Goal: Entertainment & Leisure: Browse casually

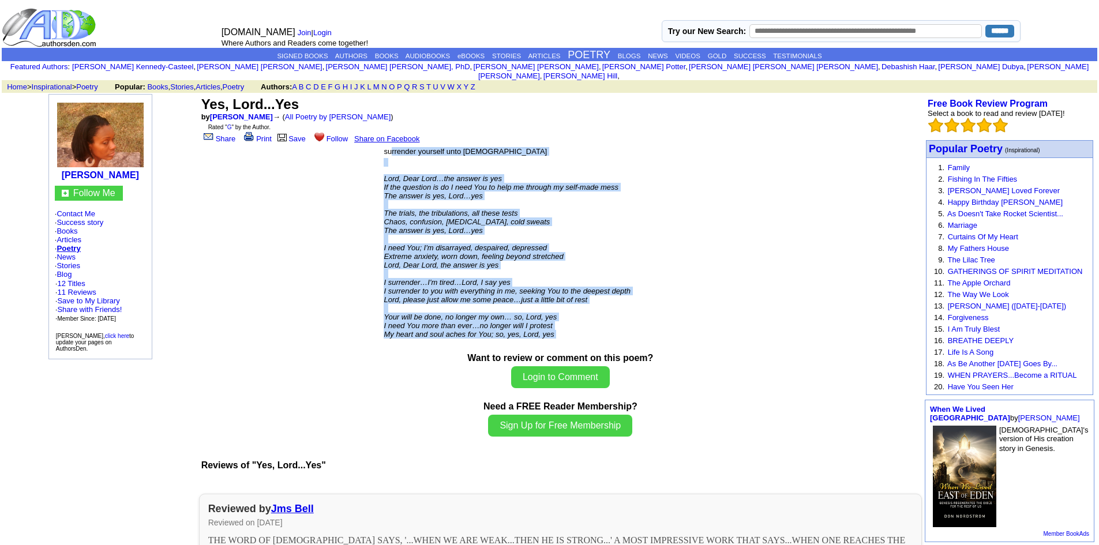
drag, startPoint x: 391, startPoint y: 143, endPoint x: 520, endPoint y: 339, distance: 234.6
click at [520, 339] on tbody "surrender yourself unto [DEMOGRAPHIC_DATA] [PERSON_NAME], Dear [PERSON_NAME]…th…" at bounding box center [560, 249] width 354 height 205
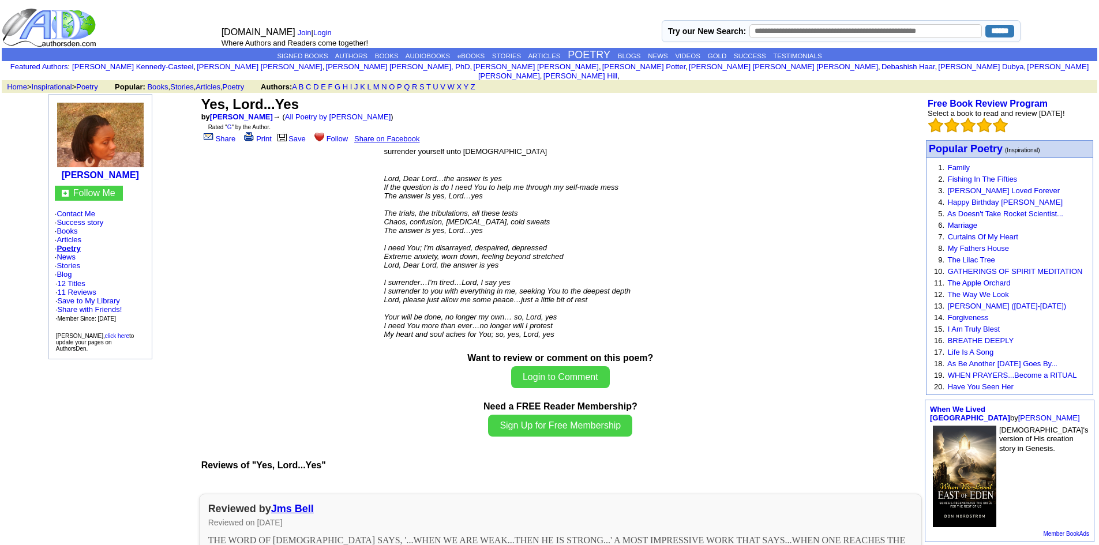
drag, startPoint x: 411, startPoint y: 381, endPoint x: 303, endPoint y: 220, distance: 193.8
click at [303, 220] on center "Yes, Lord...Yes by [PERSON_NAME] → ( All Poetry by [PERSON_NAME] ) Rated " G " …" at bounding box center [560, 223] width 723 height 259
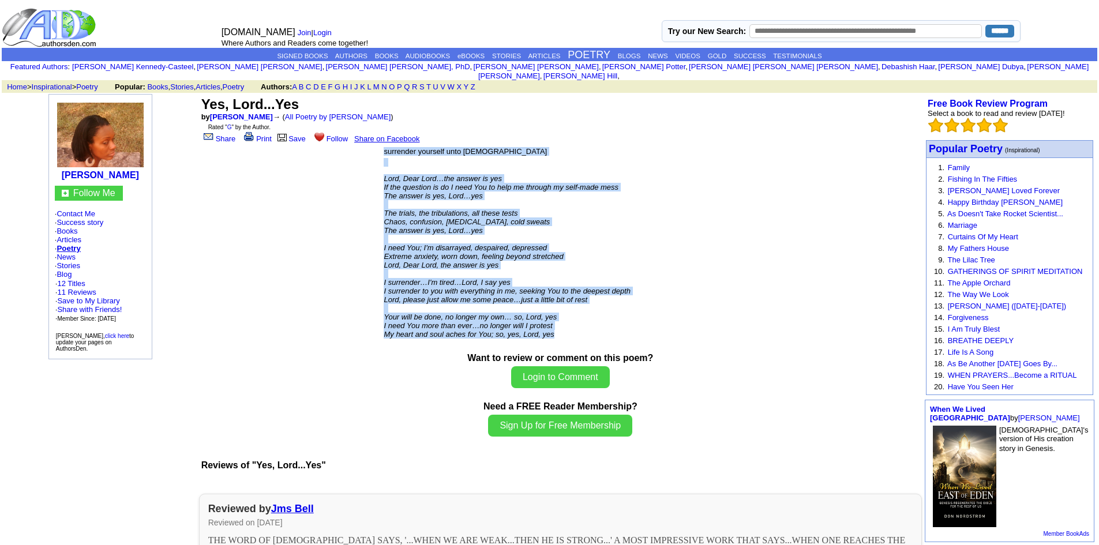
drag, startPoint x: 383, startPoint y: 147, endPoint x: 582, endPoint y: 327, distance: 268.3
click at [582, 327] on table "surrender yourself unto [DEMOGRAPHIC_DATA] [PERSON_NAME], Dear [PERSON_NAME]…th…" at bounding box center [560, 249] width 356 height 208
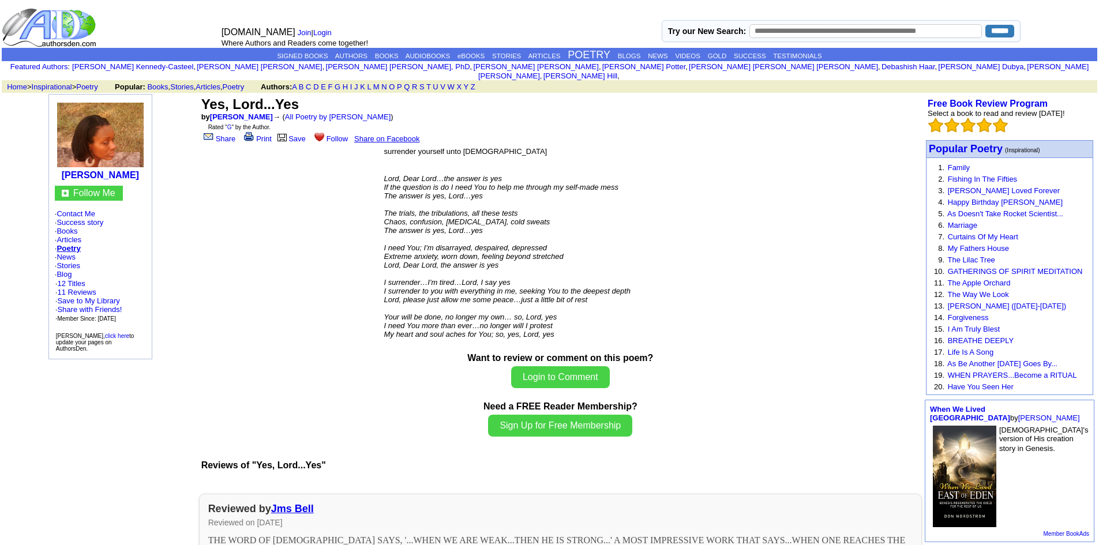
drag, startPoint x: 373, startPoint y: 185, endPoint x: 250, endPoint y: 327, distance: 187.3
click at [245, 329] on center "Yes, Lord...Yes by [PERSON_NAME] → ( All Poetry by [PERSON_NAME] ) Rated " G " …" at bounding box center [560, 223] width 723 height 259
drag, startPoint x: 378, startPoint y: 136, endPoint x: 447, endPoint y: 140, distance: 69.3
click at [452, 140] on center "Yes, Lord...Yes by [PERSON_NAME] → ( All Poetry by [PERSON_NAME] ) Rated " G " …" at bounding box center [560, 223] width 723 height 259
click at [345, 166] on center "Yes, Lord...Yes by [PERSON_NAME] → ( All Poetry by [PERSON_NAME] ) Rated " G " …" at bounding box center [560, 223] width 723 height 259
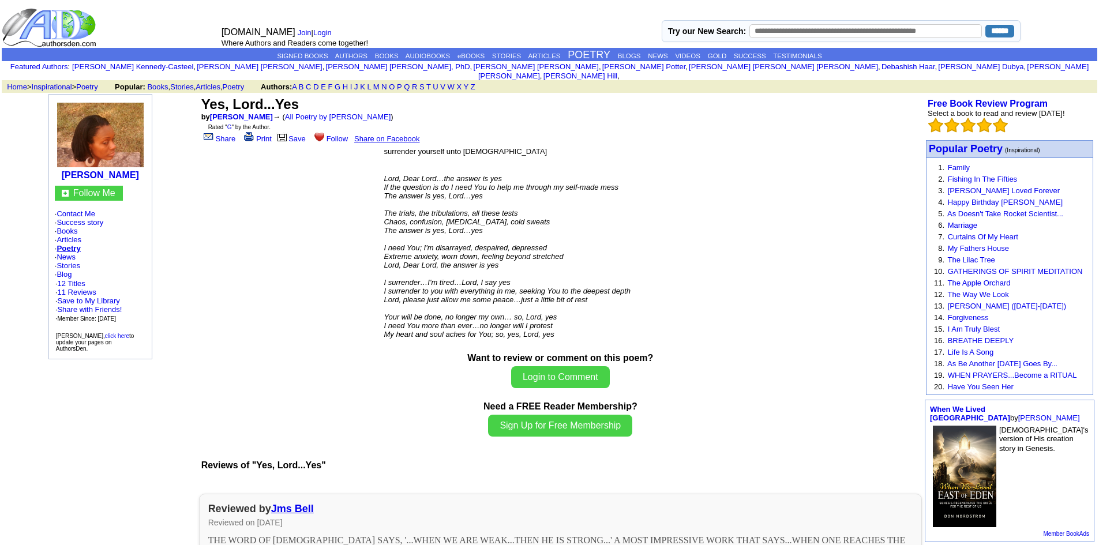
drag, startPoint x: 345, startPoint y: 166, endPoint x: 380, endPoint y: 149, distance: 38.2
click at [352, 167] on center "Yes, Lord...Yes by [PERSON_NAME] → ( All Poetry by [PERSON_NAME] ) Rated " G " …" at bounding box center [560, 223] width 723 height 259
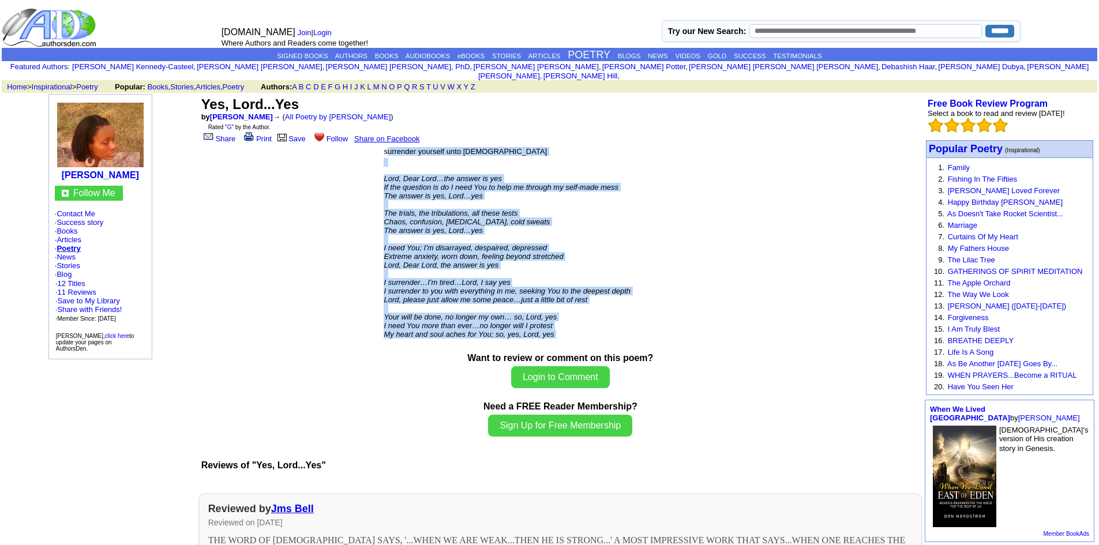
drag, startPoint x: 389, startPoint y: 142, endPoint x: 583, endPoint y: 331, distance: 269.6
click at [583, 331] on tbody "surrender yourself unto [DEMOGRAPHIC_DATA] [PERSON_NAME], Dear [PERSON_NAME]…th…" at bounding box center [560, 249] width 354 height 205
click at [583, 331] on td "Lord, Dear Lord…the answer is yes If the question is do I need You to help me t…" at bounding box center [560, 253] width 354 height 192
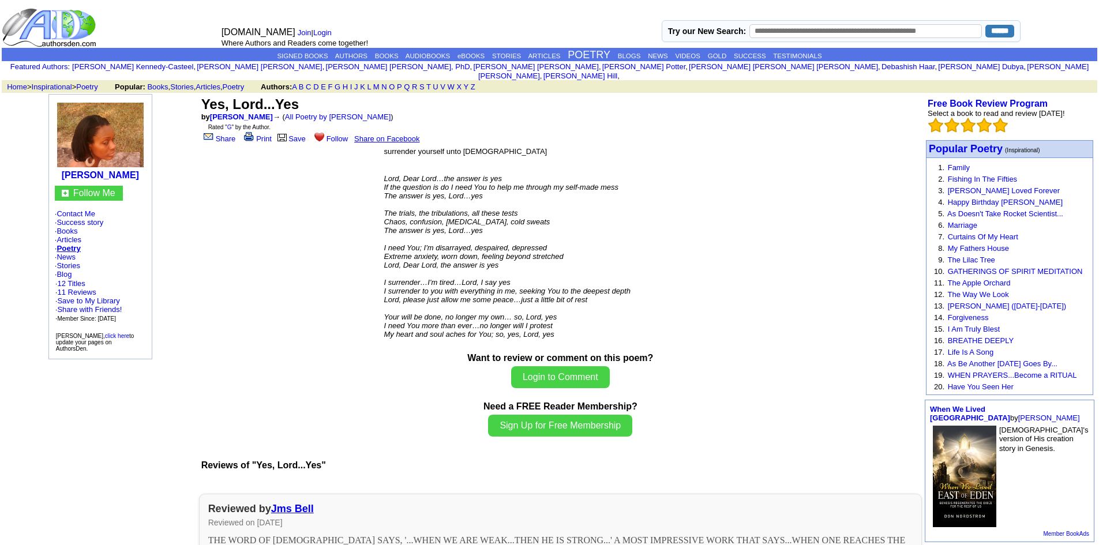
click at [288, 182] on center "Yes, Lord...Yes by [PERSON_NAME] → ( All Poetry by [PERSON_NAME] ) Rated " G " …" at bounding box center [560, 223] width 723 height 259
drag, startPoint x: 386, startPoint y: 141, endPoint x: 869, endPoint y: 152, distance: 482.4
click at [857, 196] on center "Yes, Lord...Yes by [PERSON_NAME] → ( All Poetry by [PERSON_NAME] ) Rated " G " …" at bounding box center [560, 223] width 723 height 259
click at [0, 135] on table "[DOMAIN_NAME] Join | Login Where Authors and Readers come together! Try our New…" at bounding box center [549, 465] width 1099 height 924
drag, startPoint x: 569, startPoint y: 343, endPoint x: 391, endPoint y: 241, distance: 204.9
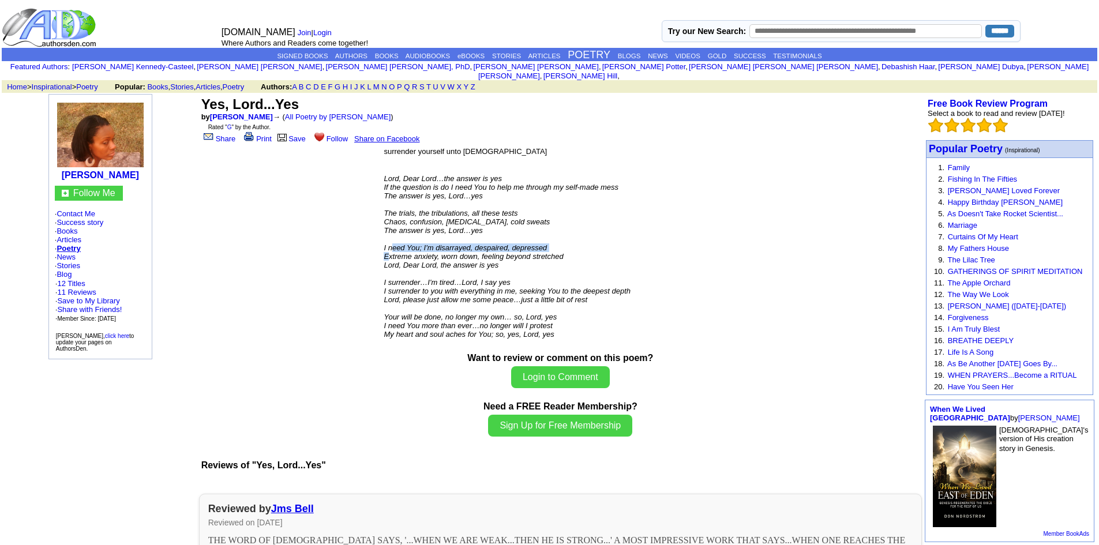
click at [391, 243] on icon "I need You; I'm disarrayed, despaired, depressed" at bounding box center [465, 247] width 163 height 9
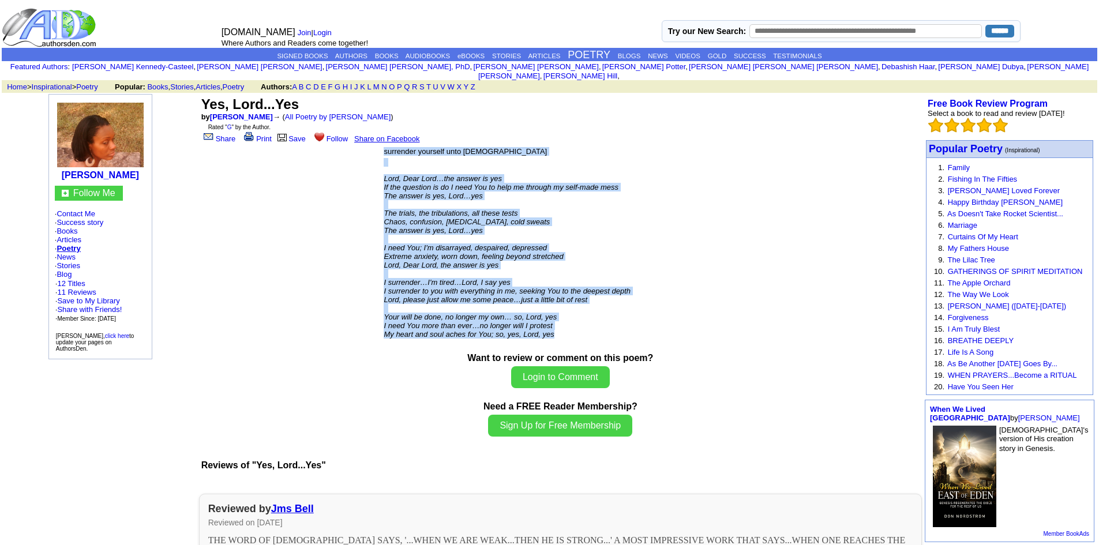
drag, startPoint x: 386, startPoint y: 142, endPoint x: 635, endPoint y: 325, distance: 309.0
click at [635, 325] on tbody "surrender yourself unto [DEMOGRAPHIC_DATA] [PERSON_NAME], Dear [PERSON_NAME]…th…" at bounding box center [560, 249] width 354 height 205
copy tbody "surrender yourself unto [DEMOGRAPHIC_DATA] Lord, Dear Lord…the answer is yes If…"
